Goal: Find contact information: Obtain details needed to contact an individual or organization

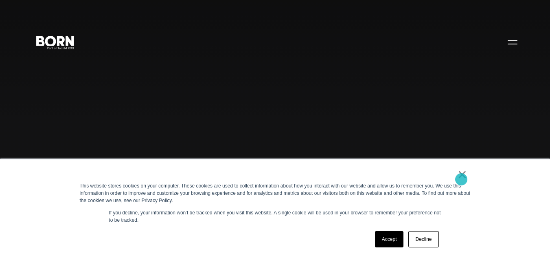
click at [461, 178] on link "×" at bounding box center [463, 174] width 10 height 7
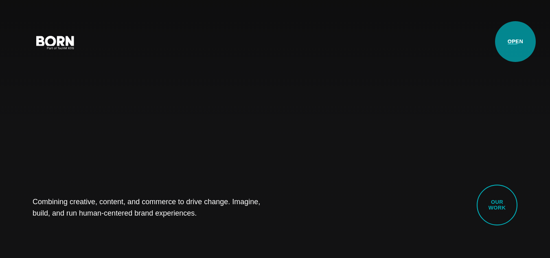
click at [515, 42] on button "Primary Menu" at bounding box center [513, 41] width 20 height 17
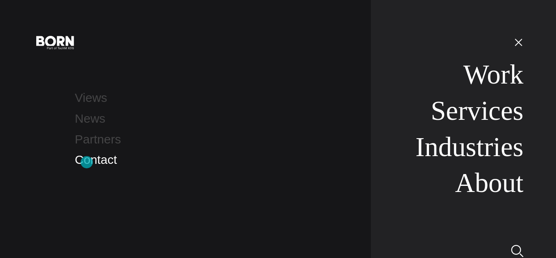
click at [87, 162] on link "Contact" at bounding box center [96, 159] width 42 height 13
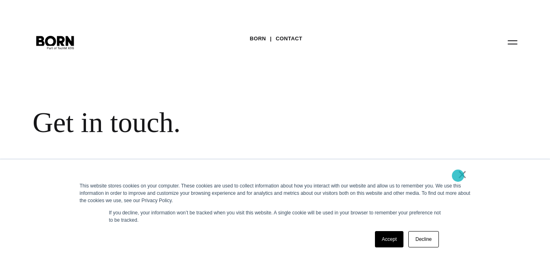
click at [461, 175] on link "×" at bounding box center [463, 174] width 10 height 7
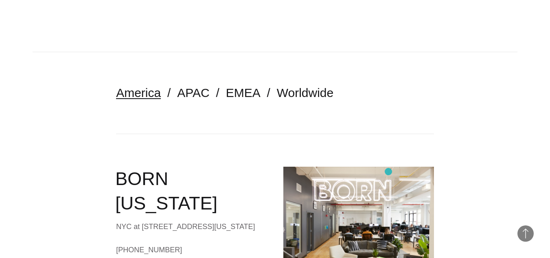
scroll to position [244, 0]
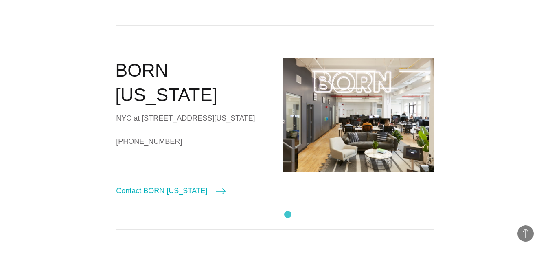
click at [288, 214] on div "BORN [US_STATE] NYC at [STREET_ADDRESS][US_STATE] [PHONE_NUMBER] Contact BORN […" at bounding box center [275, 127] width 318 height 204
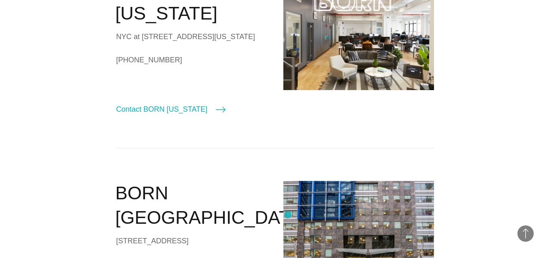
scroll to position [366, 0]
